Goal: Transaction & Acquisition: Purchase product/service

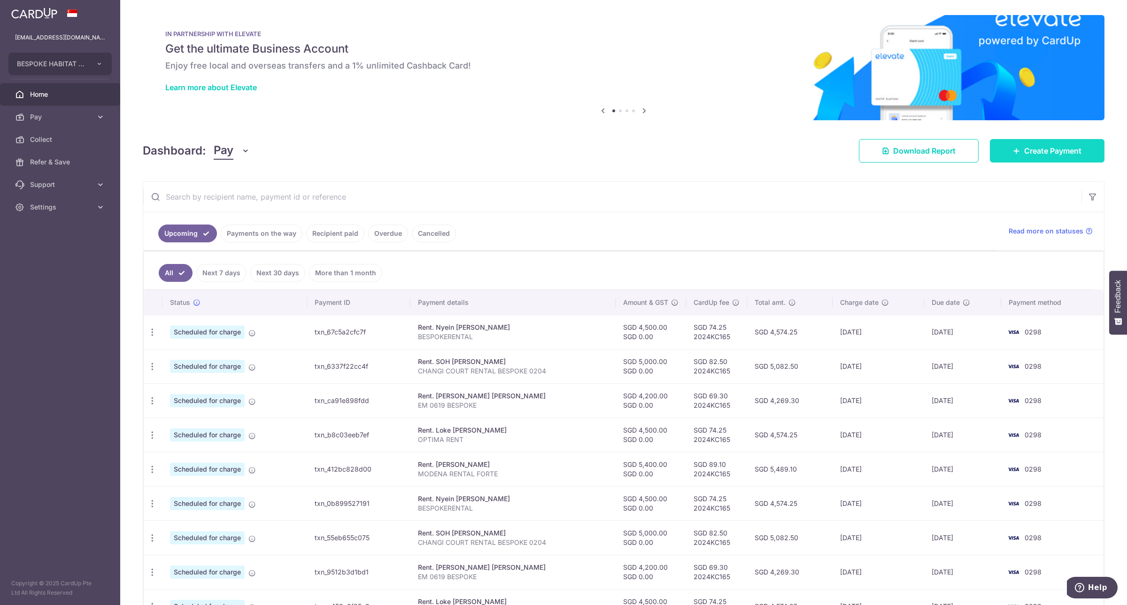
click at [1040, 153] on span "Create Payment" at bounding box center [1052, 150] width 57 height 11
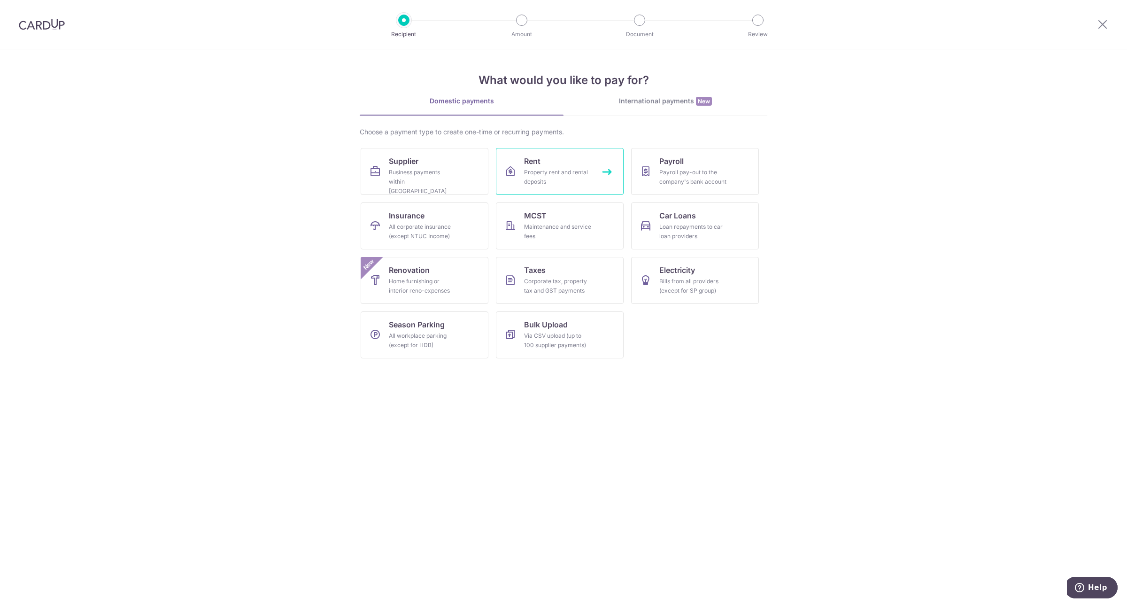
click at [580, 168] on div "Property rent and rental deposits" at bounding box center [558, 177] width 68 height 19
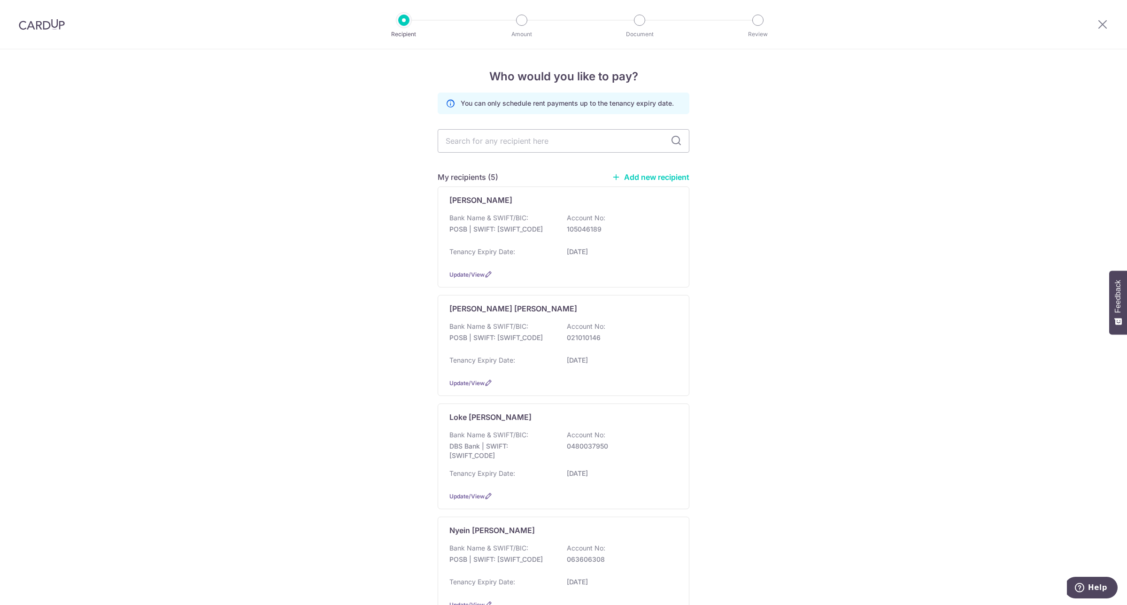
click at [655, 177] on link "Add new recipient" at bounding box center [650, 176] width 77 height 9
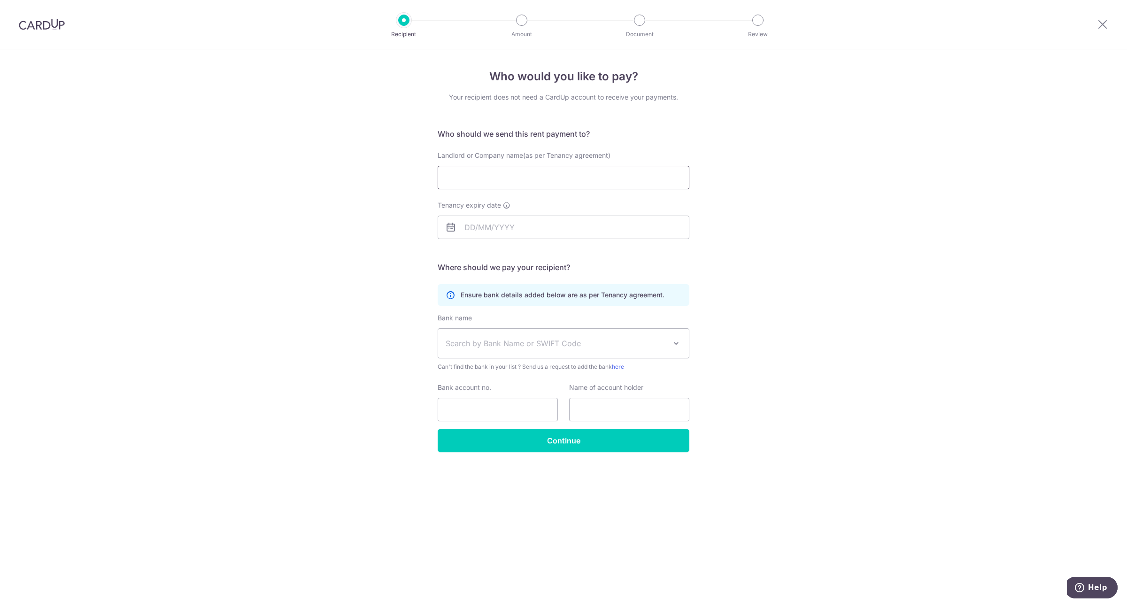
click at [631, 181] on input "Landlord or Company name(as per Tenancy agreement)" at bounding box center [564, 177] width 252 height 23
type input "KOH SZE YUN CHRISTABEL"
drag, startPoint x: 288, startPoint y: 278, endPoint x: 297, endPoint y: 276, distance: 9.2
click at [288, 278] on div "Who would you like to pay? Your recipient does not need a CardUp account to rec…" at bounding box center [563, 326] width 1127 height 555
click at [546, 238] on input "Tenancy expiry date" at bounding box center [564, 227] width 252 height 23
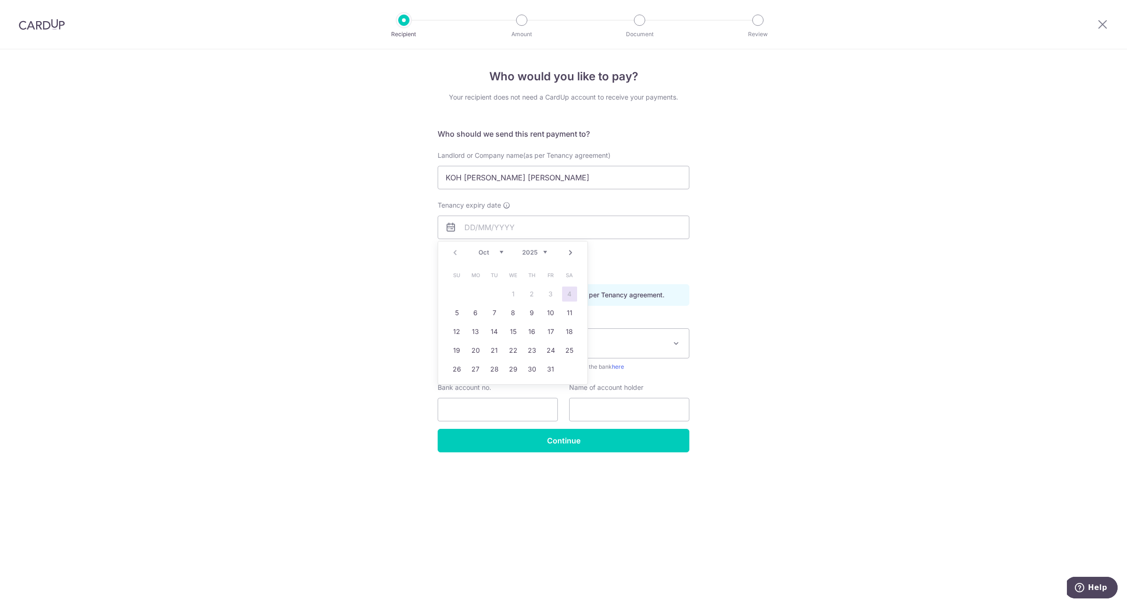
click at [543, 247] on div "Prev Next Oct Nov Dec 2025 2026 2027 2028 2029 2030 2031 2032 2033 2034 2035" at bounding box center [512, 252] width 149 height 23
click at [545, 252] on select "2025 2026 2027 2028 2029 2030 2031 2032 2033 2034 2035" at bounding box center [534, 252] width 25 height 8
click at [493, 329] on link "17" at bounding box center [494, 331] width 15 height 15
type input "17/10/2028"
click at [530, 343] on span "Search by Bank Name or SWIFT Code" at bounding box center [556, 343] width 221 height 11
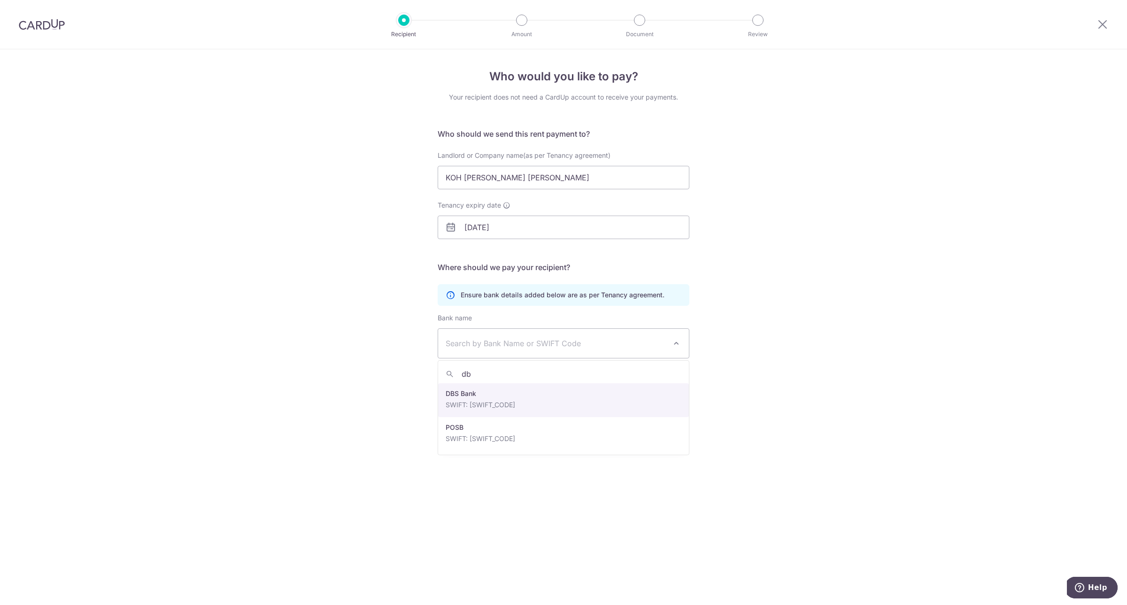
type input "db"
select select "6"
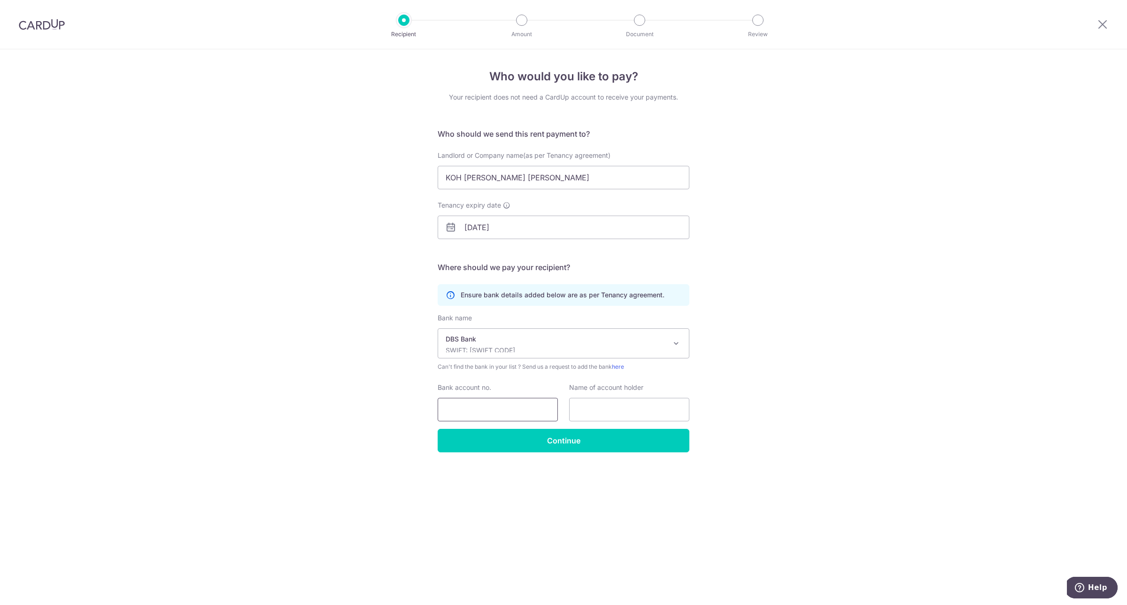
click at [516, 404] on input "Bank account no." at bounding box center [498, 409] width 120 height 23
paste input "109-006498-4"
type input "1090064984"
drag, startPoint x: 482, startPoint y: 174, endPoint x: 304, endPoint y: 162, distance: 178.4
click at [304, 162] on div "Who would you like to pay? Your recipient does not need a CardUp account to rec…" at bounding box center [563, 326] width 1127 height 555
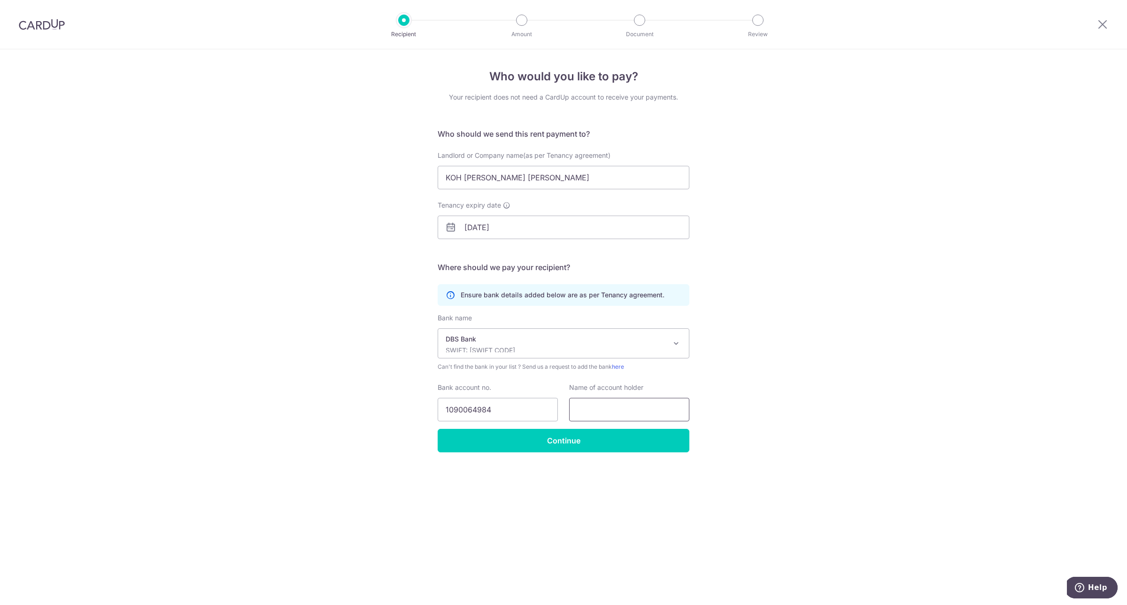
click at [636, 416] on input "text" at bounding box center [629, 409] width 120 height 23
paste input "KOH SZE YUN CHRISTABEL"
type input "KOH SZE YUN CHRISTABEL"
click at [597, 441] on input "Continue" at bounding box center [564, 440] width 252 height 23
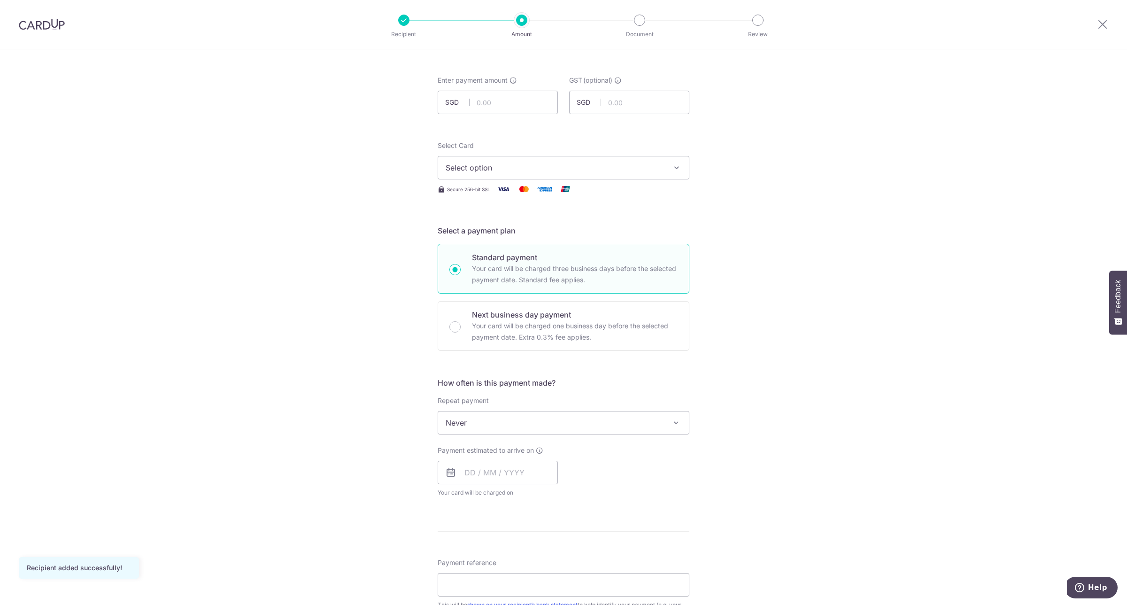
scroll to position [32, 0]
click at [526, 103] on input "text" at bounding box center [498, 105] width 120 height 23
type input "14,400.00"
click at [703, 134] on div "Tell us more about your payment Enter payment amount SGD 14,400.00 14400.00 GST…" at bounding box center [563, 473] width 1127 height 912
click at [605, 158] on div "Select Card Select option Add credit card Your Cards **** 0298 **** 9203 **** 9…" at bounding box center [564, 164] width 252 height 39
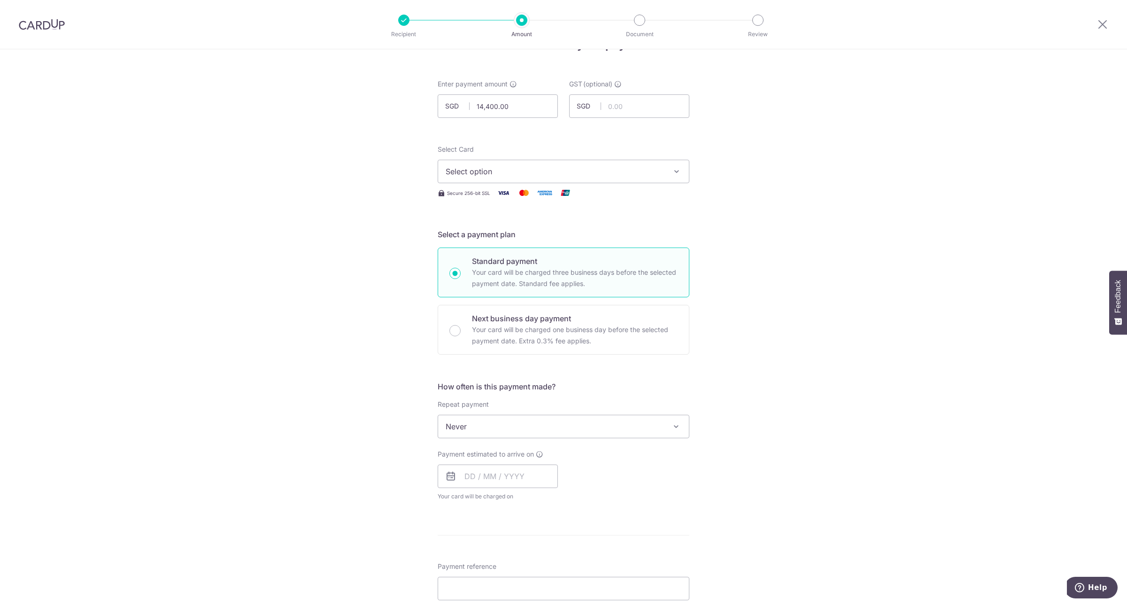
click at [602, 170] on span "Select option" at bounding box center [555, 171] width 219 height 11
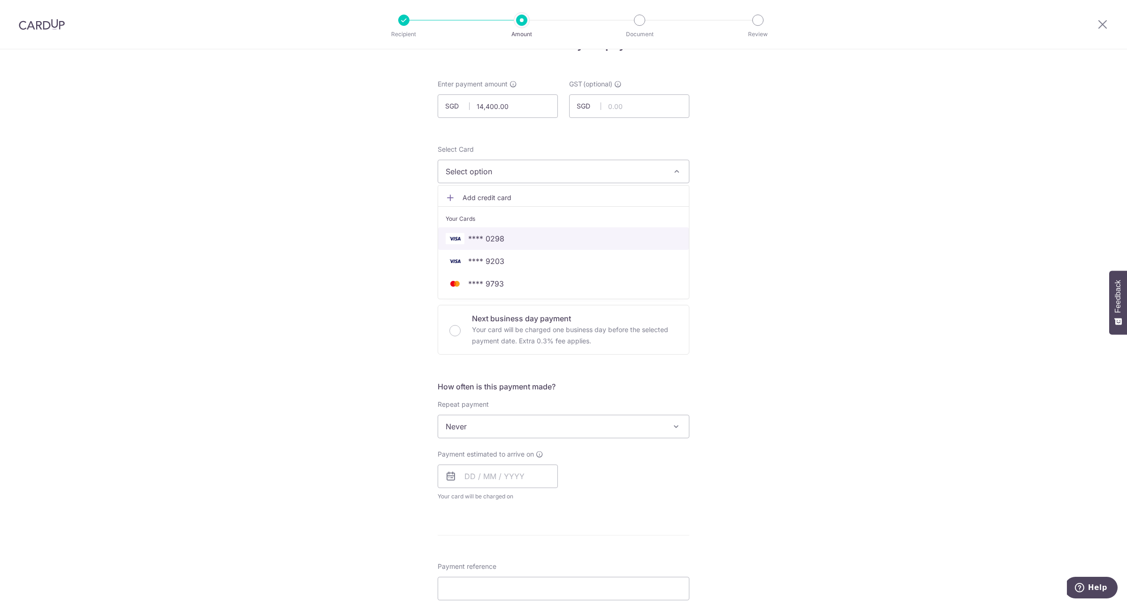
click at [547, 240] on span "**** 0298" at bounding box center [564, 238] width 236 height 11
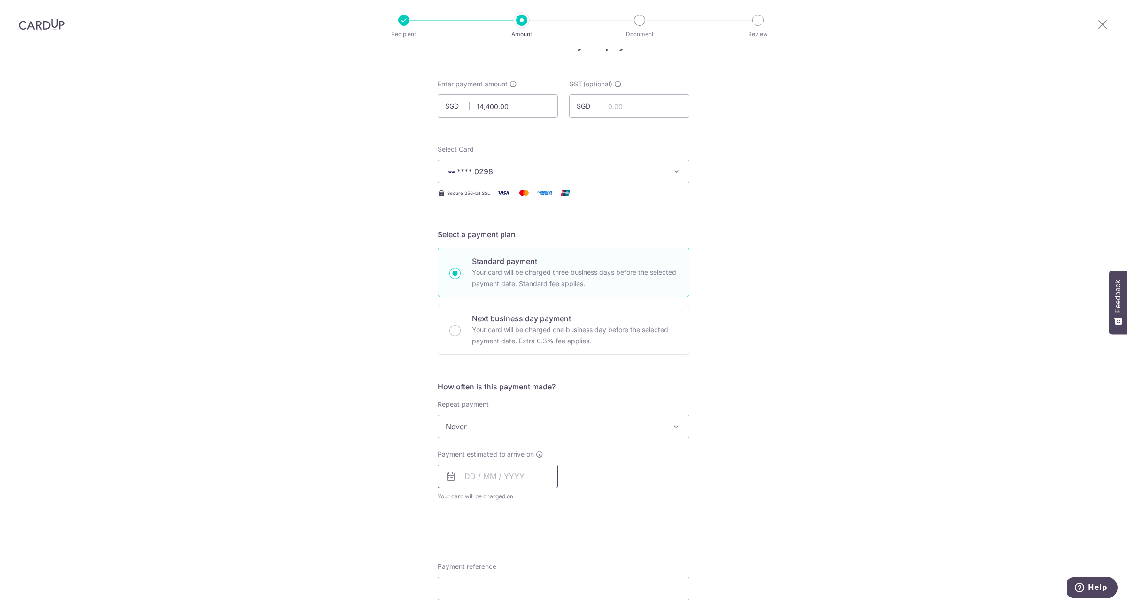
click at [466, 475] on input "text" at bounding box center [498, 475] width 120 height 23
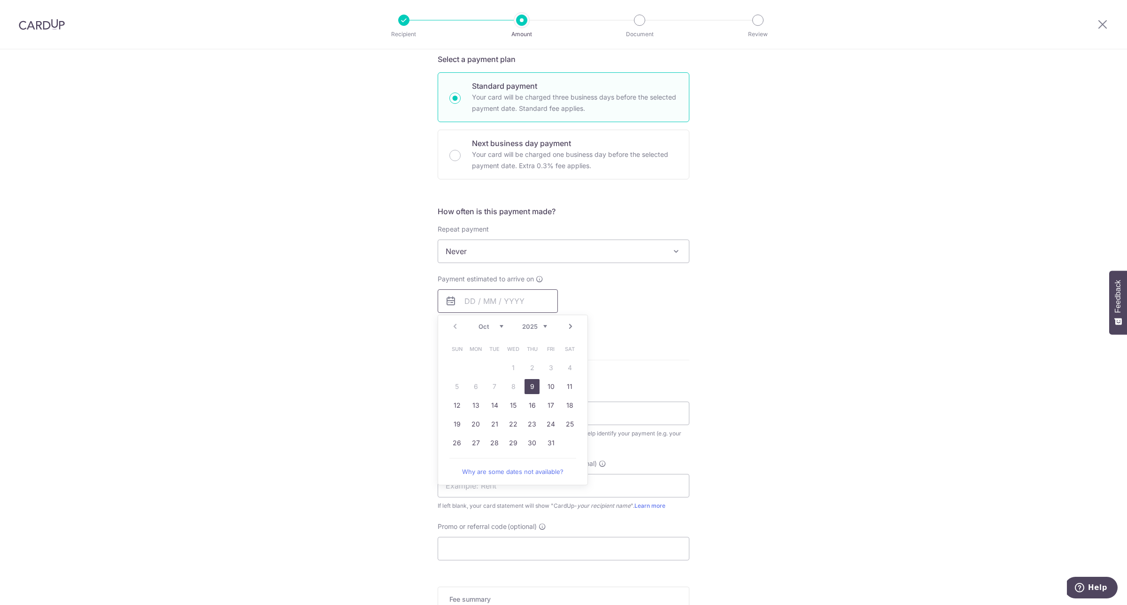
scroll to position [216, 0]
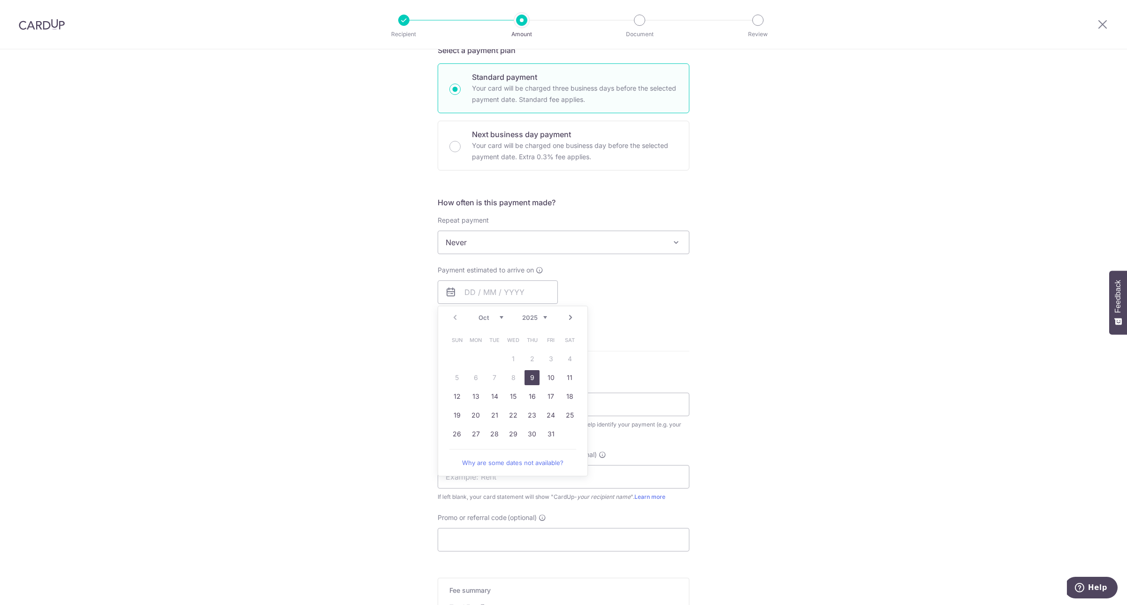
click at [527, 374] on link "9" at bounding box center [531, 377] width 15 height 15
type input "09/10/2025"
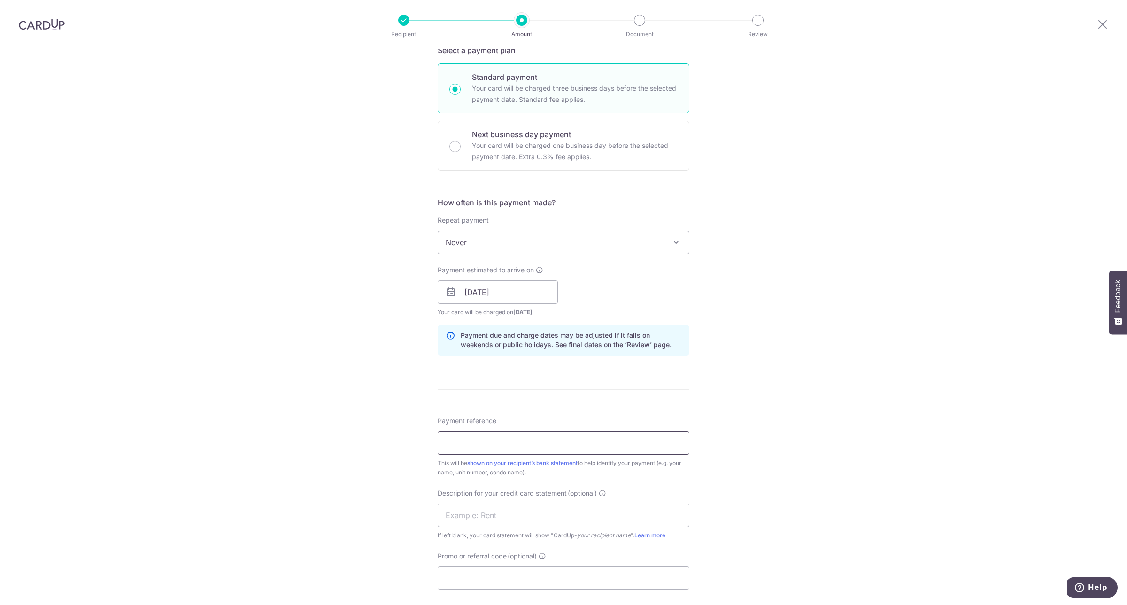
click at [526, 438] on input "Payment reference" at bounding box center [564, 442] width 252 height 23
drag, startPoint x: 564, startPoint y: 446, endPoint x: 238, endPoint y: 445, distance: 326.3
click at [238, 445] on div "Tell us more about your payment Enter payment amount SGD 14,400.00 14400.00 GST…" at bounding box center [563, 308] width 1127 height 951
type input "SECURITY DEPOSIT CC09-21"
click at [524, 517] on input "text" at bounding box center [564, 514] width 252 height 23
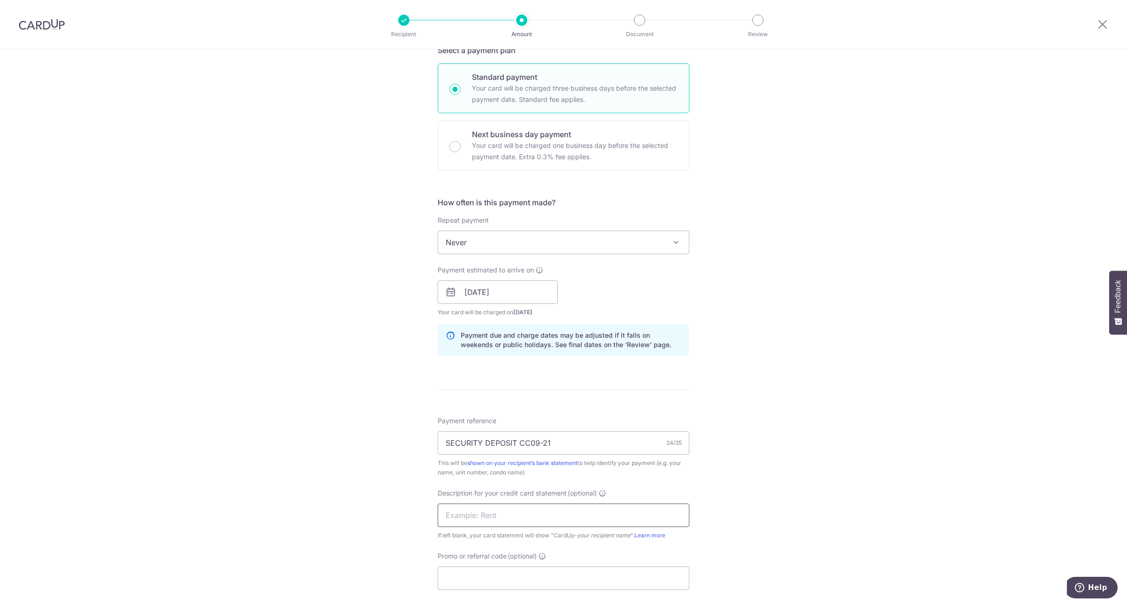
paste input "SECURITY DEPOSI"
type input "S"
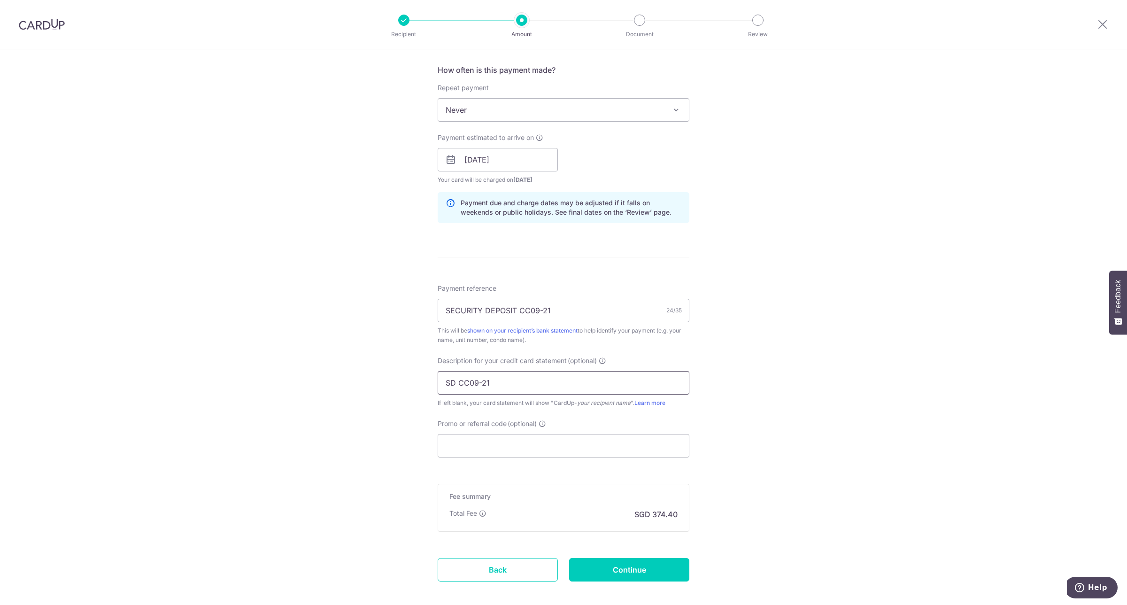
scroll to position [396, 0]
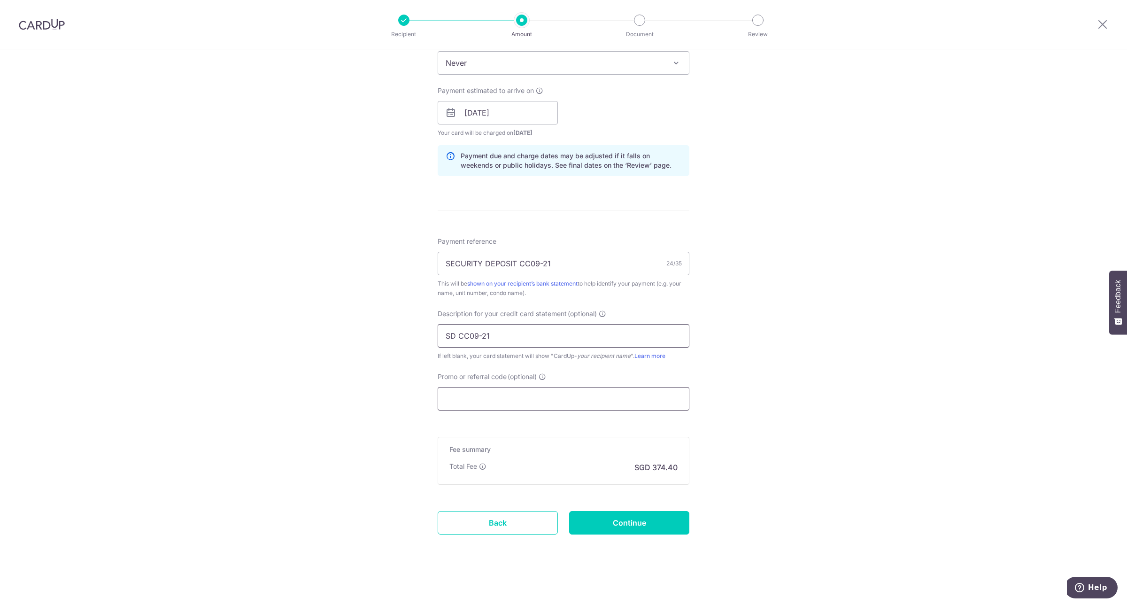
type input "SD CC09-21"
click at [610, 404] on input "Promo or referral code (optional)" at bounding box center [564, 398] width 252 height 23
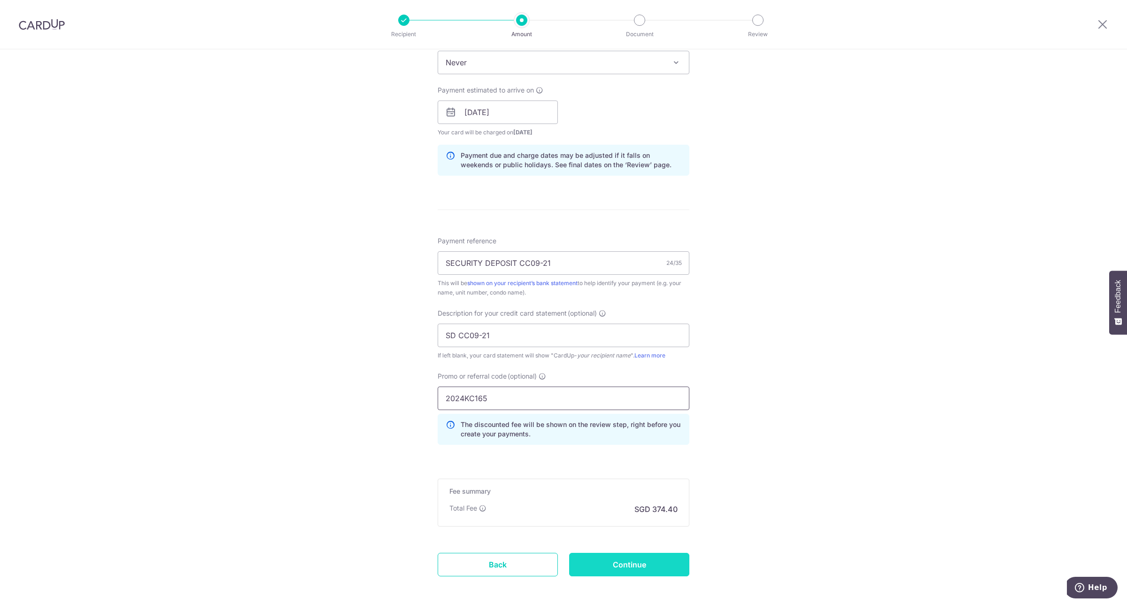
type input "2024KC165"
click at [647, 562] on input "Continue" at bounding box center [629, 564] width 120 height 23
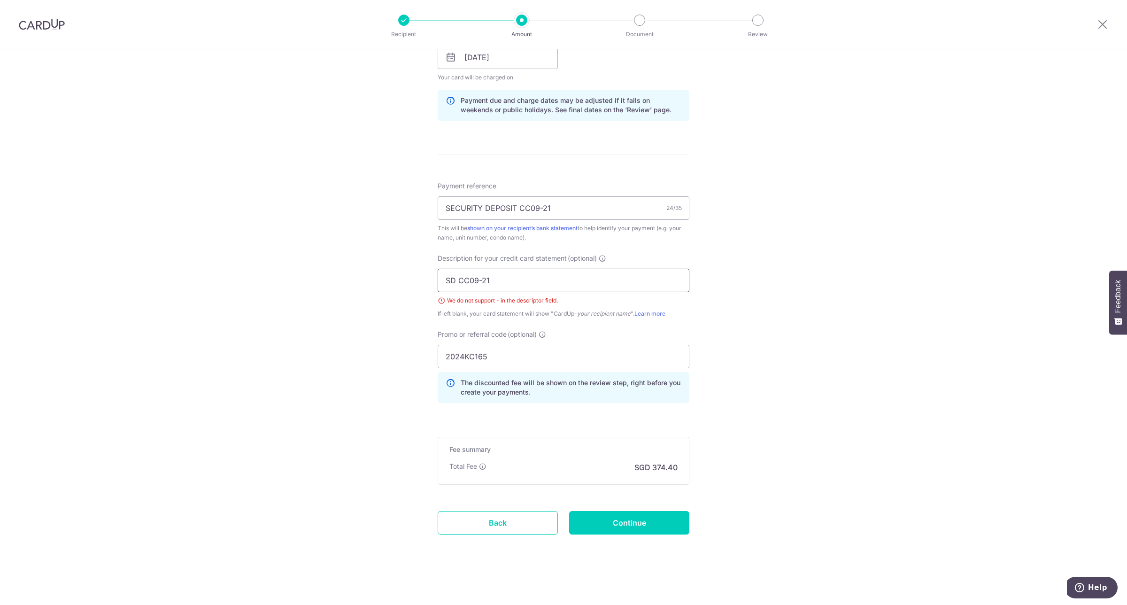
click at [480, 284] on input "SD CC09-21" at bounding box center [564, 280] width 252 height 23
type input "SD CC09 21"
click at [637, 522] on input "Continue" at bounding box center [629, 522] width 120 height 23
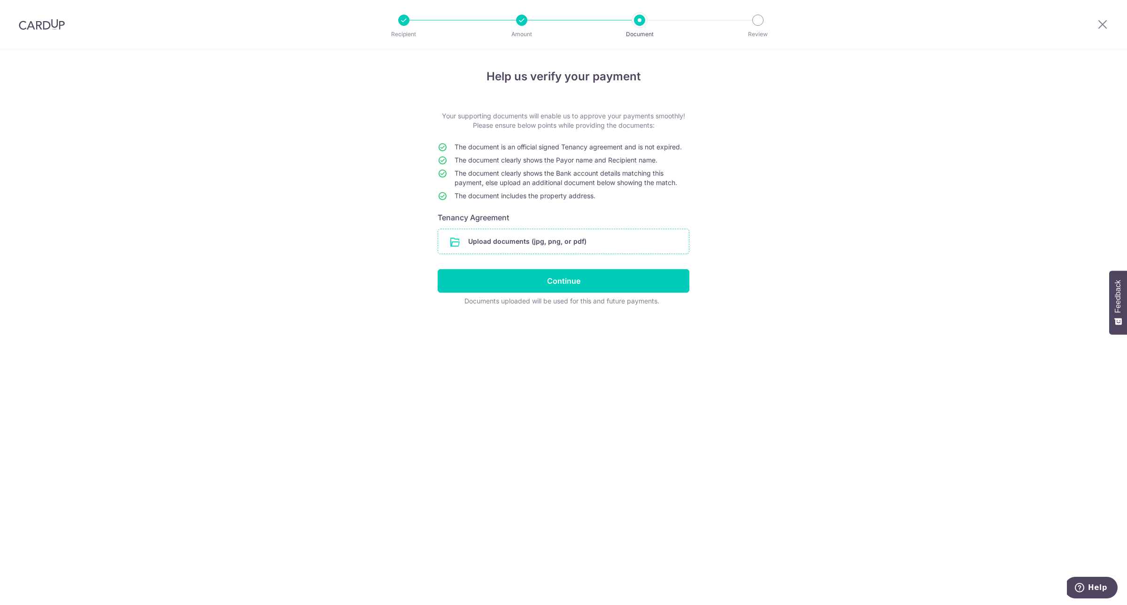
click at [578, 239] on input "file" at bounding box center [563, 241] width 251 height 24
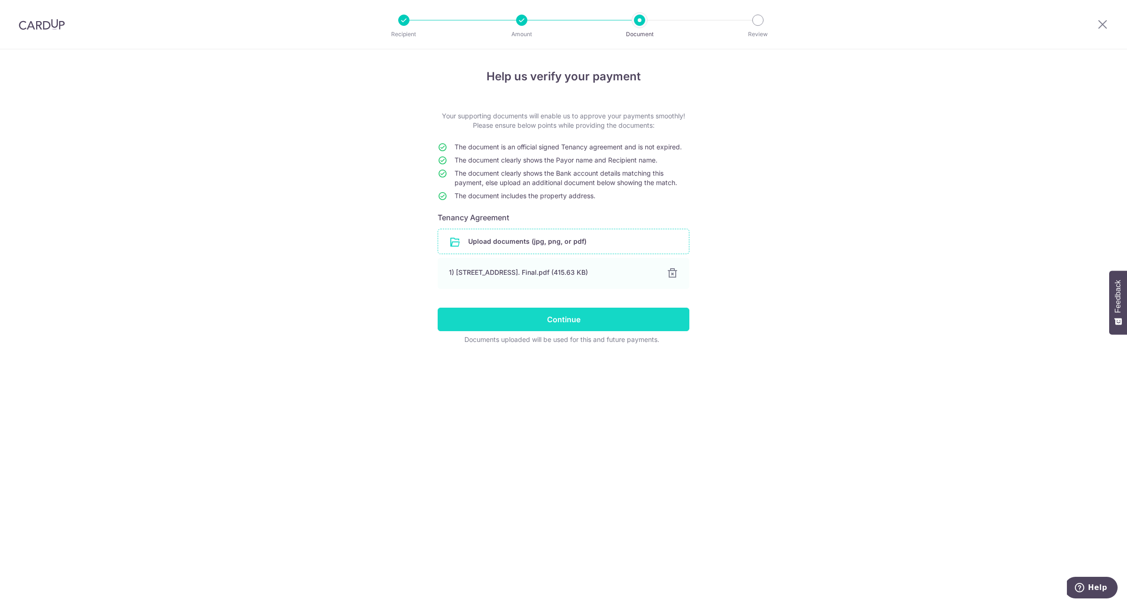
click at [571, 317] on input "Continue" at bounding box center [564, 319] width 252 height 23
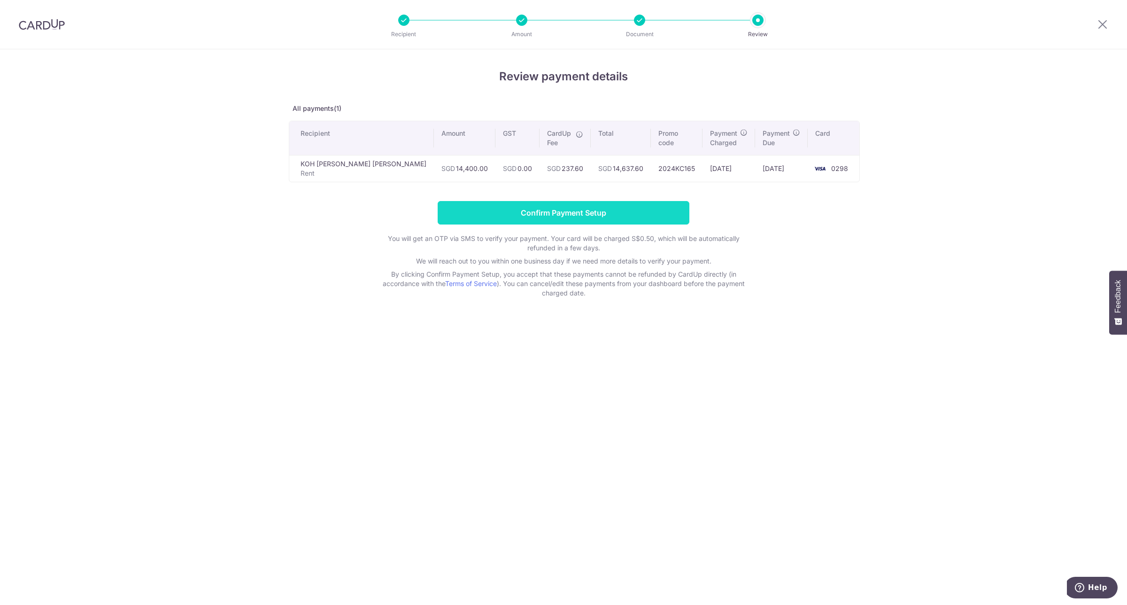
click at [604, 214] on input "Confirm Payment Setup" at bounding box center [564, 212] width 252 height 23
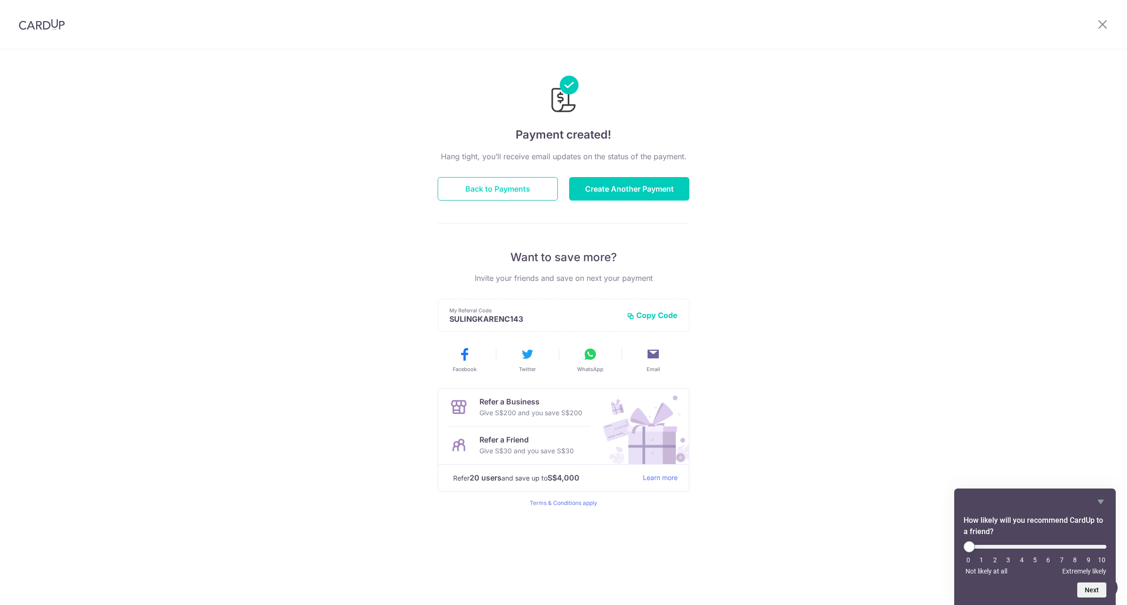
click at [504, 184] on button "Back to Payments" at bounding box center [498, 188] width 120 height 23
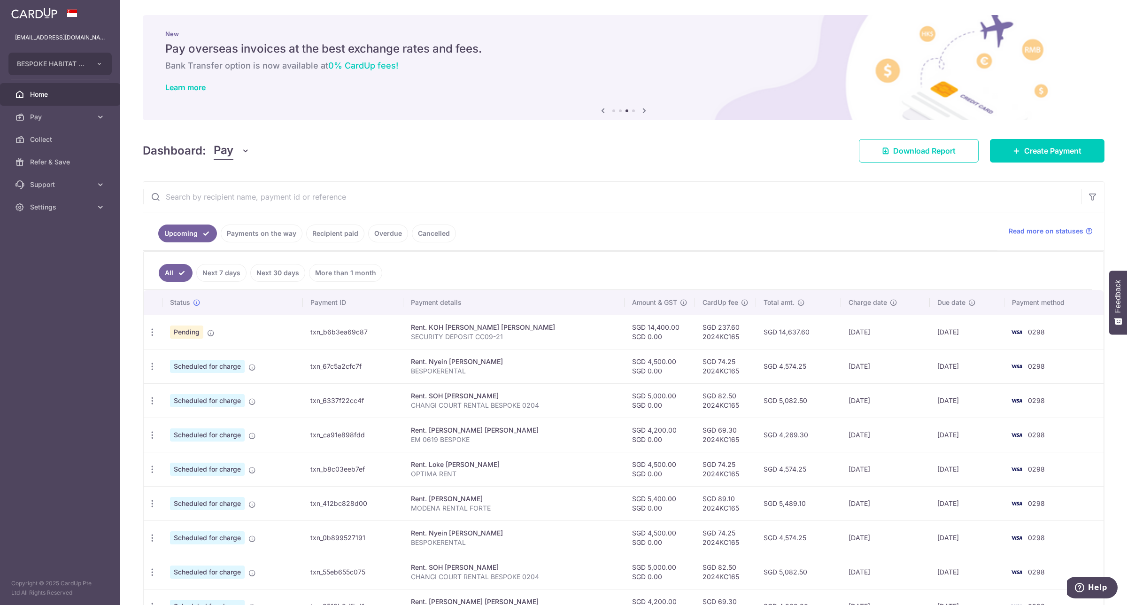
click at [654, 175] on div "× Pause Schedule Pause all future payments in this series Pause just this one p…" at bounding box center [623, 302] width 1007 height 605
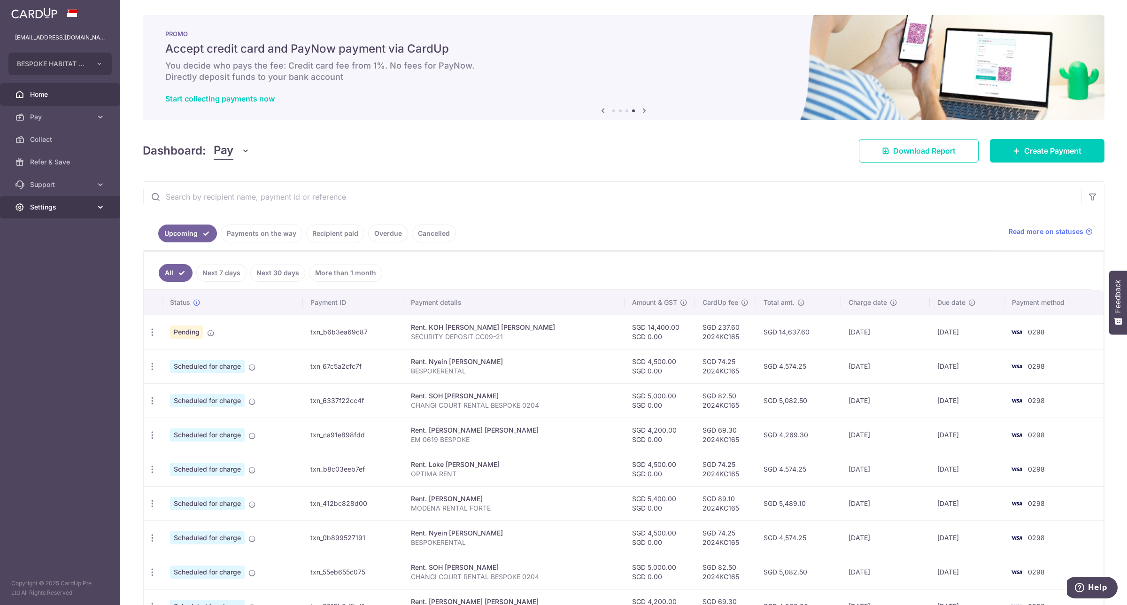
click at [57, 208] on span "Settings" at bounding box center [61, 206] width 62 height 9
click at [52, 252] on span "Logout" at bounding box center [61, 251] width 62 height 9
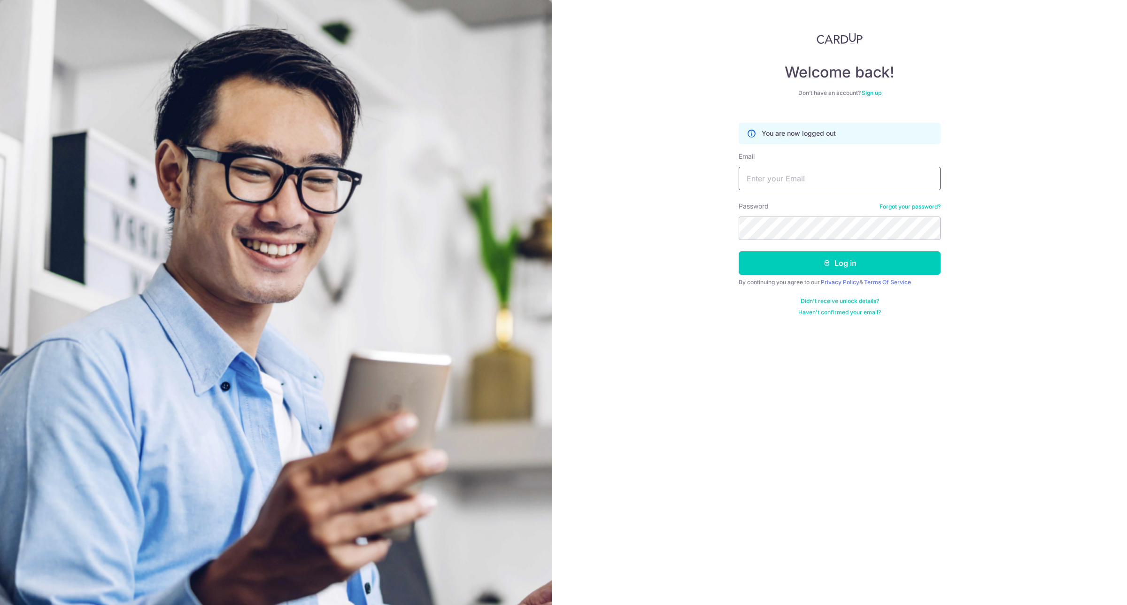
click at [841, 185] on input "Email" at bounding box center [840, 178] width 202 height 23
type input "[EMAIL_ADDRESS][DOMAIN_NAME]"
click at [847, 181] on input "[EMAIL_ADDRESS][DOMAIN_NAME]" at bounding box center [840, 178] width 202 height 23
drag, startPoint x: 847, startPoint y: 181, endPoint x: 681, endPoint y: 159, distance: 167.7
click at [681, 159] on div "Welcome back! Don’t have an account? Sign up You are now logged out Email [EMAI…" at bounding box center [839, 302] width 575 height 605
